Goal: Task Accomplishment & Management: Manage account settings

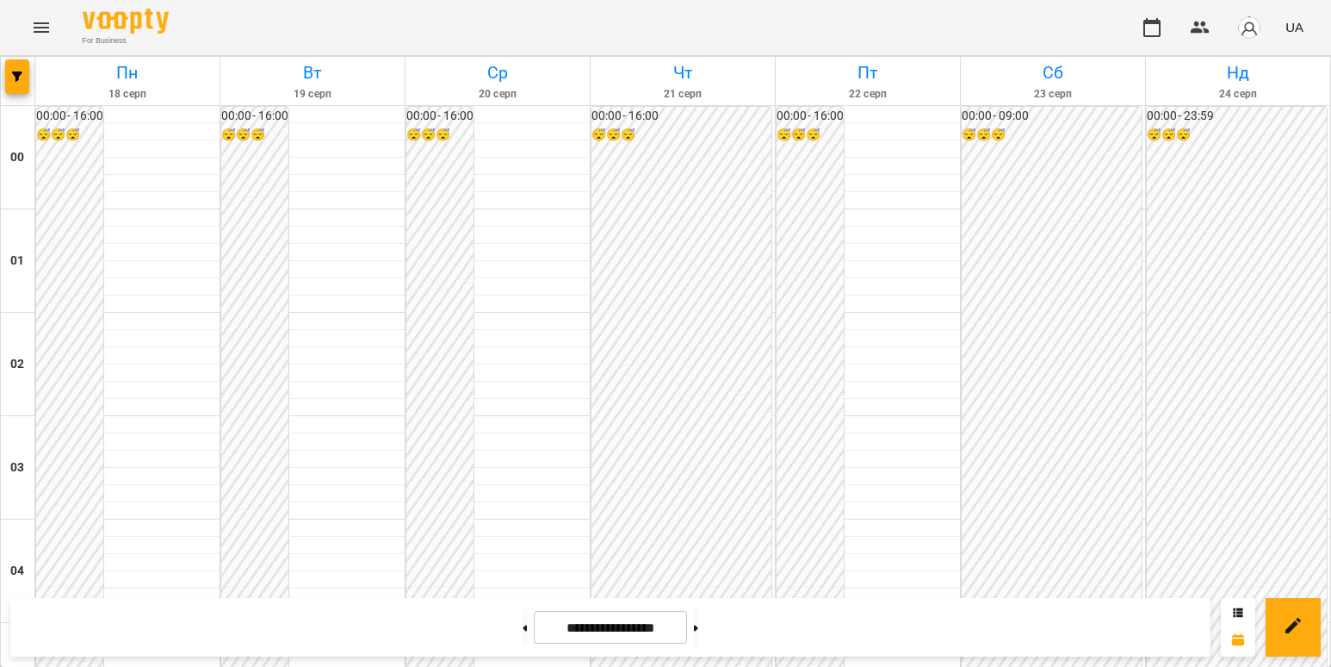
scroll to position [1292, 0]
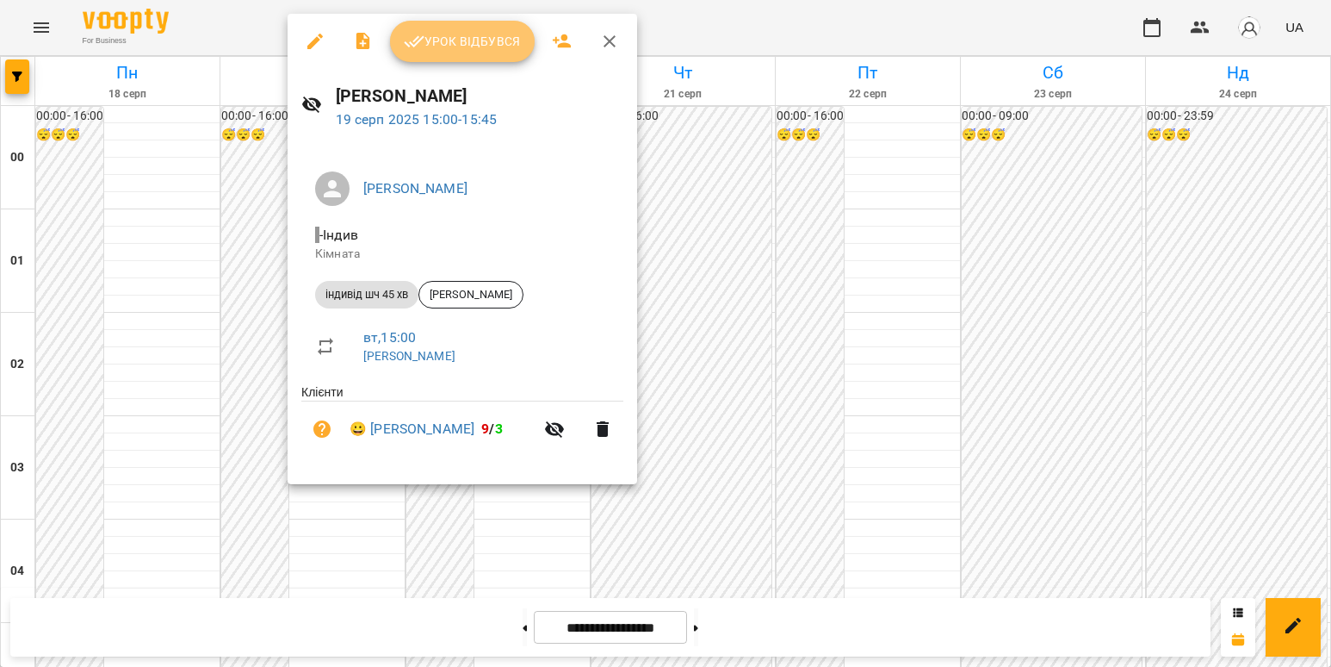
click at [475, 49] on span "Урок відбувся" at bounding box center [462, 41] width 117 height 21
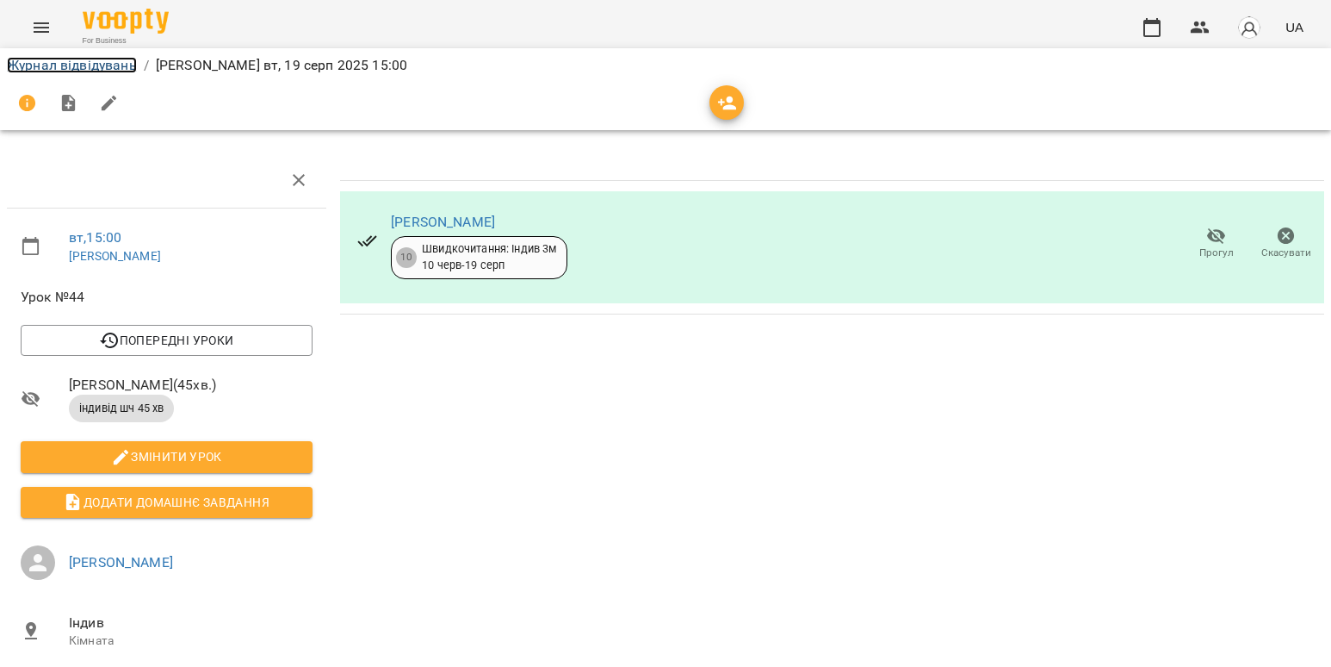
click at [95, 65] on link "Журнал відвідувань" at bounding box center [72, 65] width 130 height 16
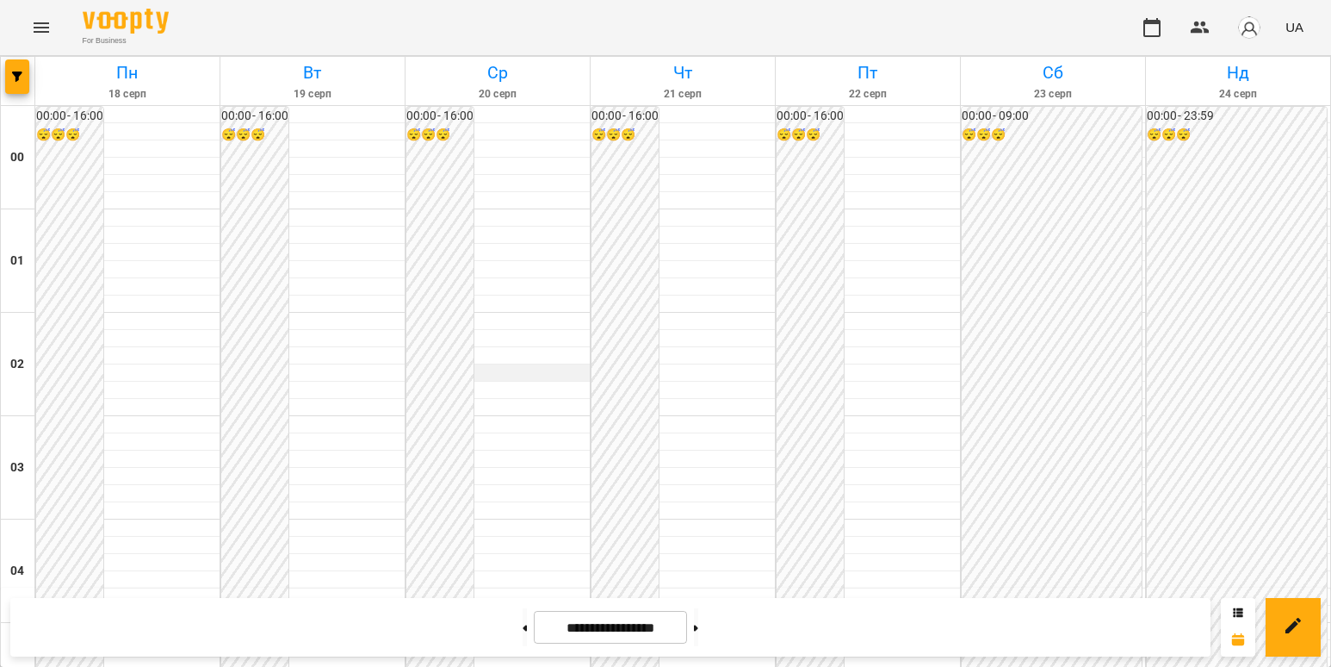
scroll to position [1636, 0]
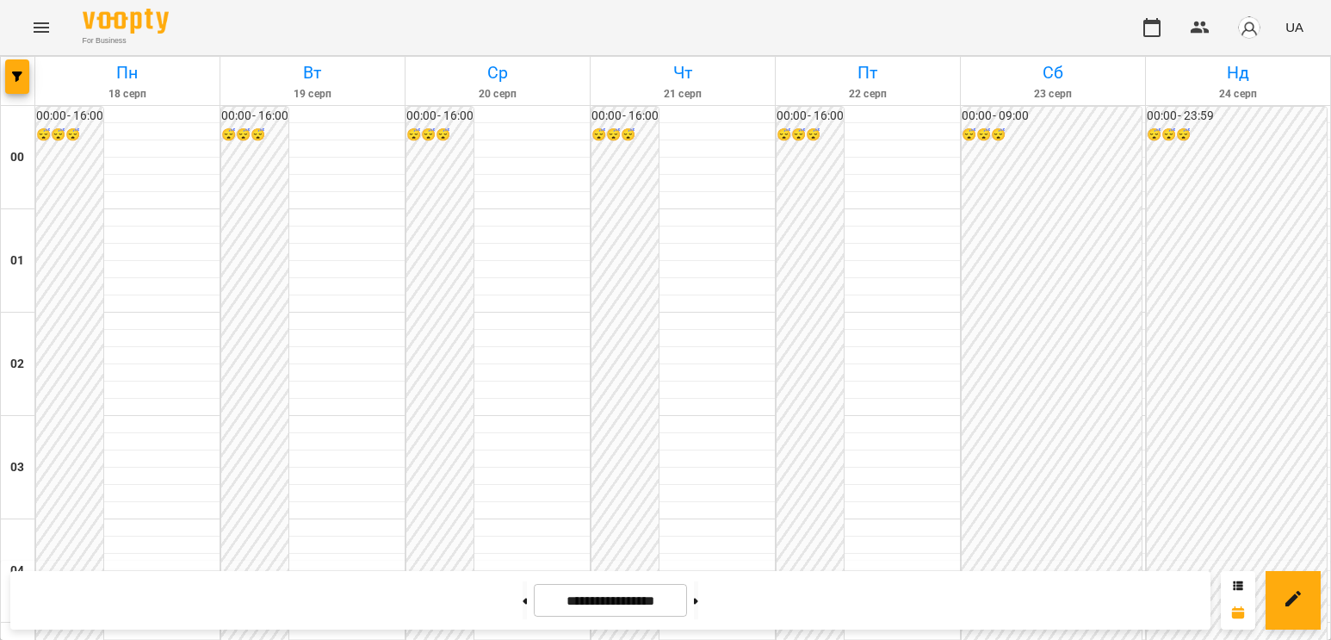
scroll to position [1722, 0]
